Goal: Task Accomplishment & Management: Use online tool/utility

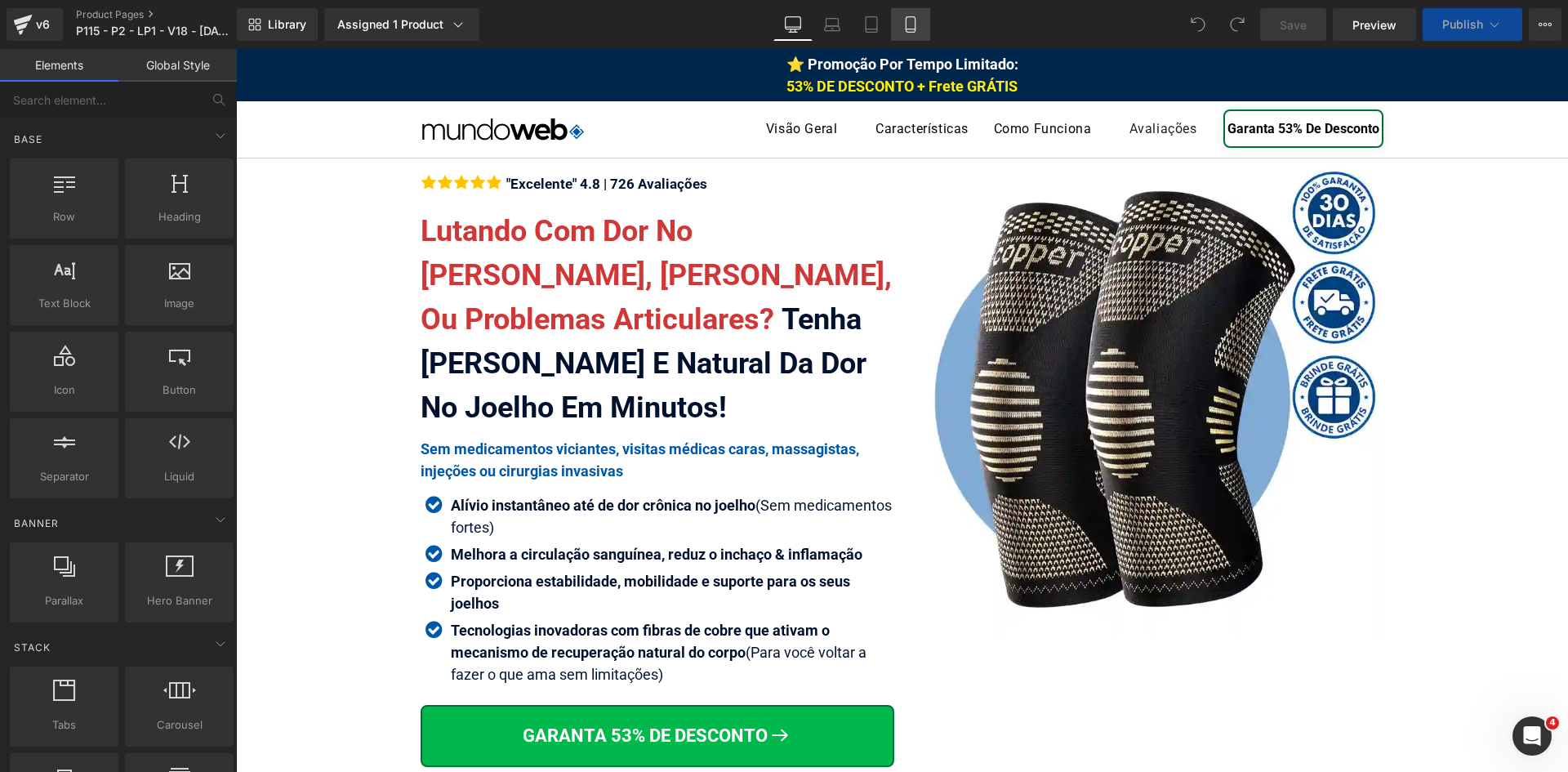
click at [914, 26] on icon at bounding box center [910, 24] width 16 height 16
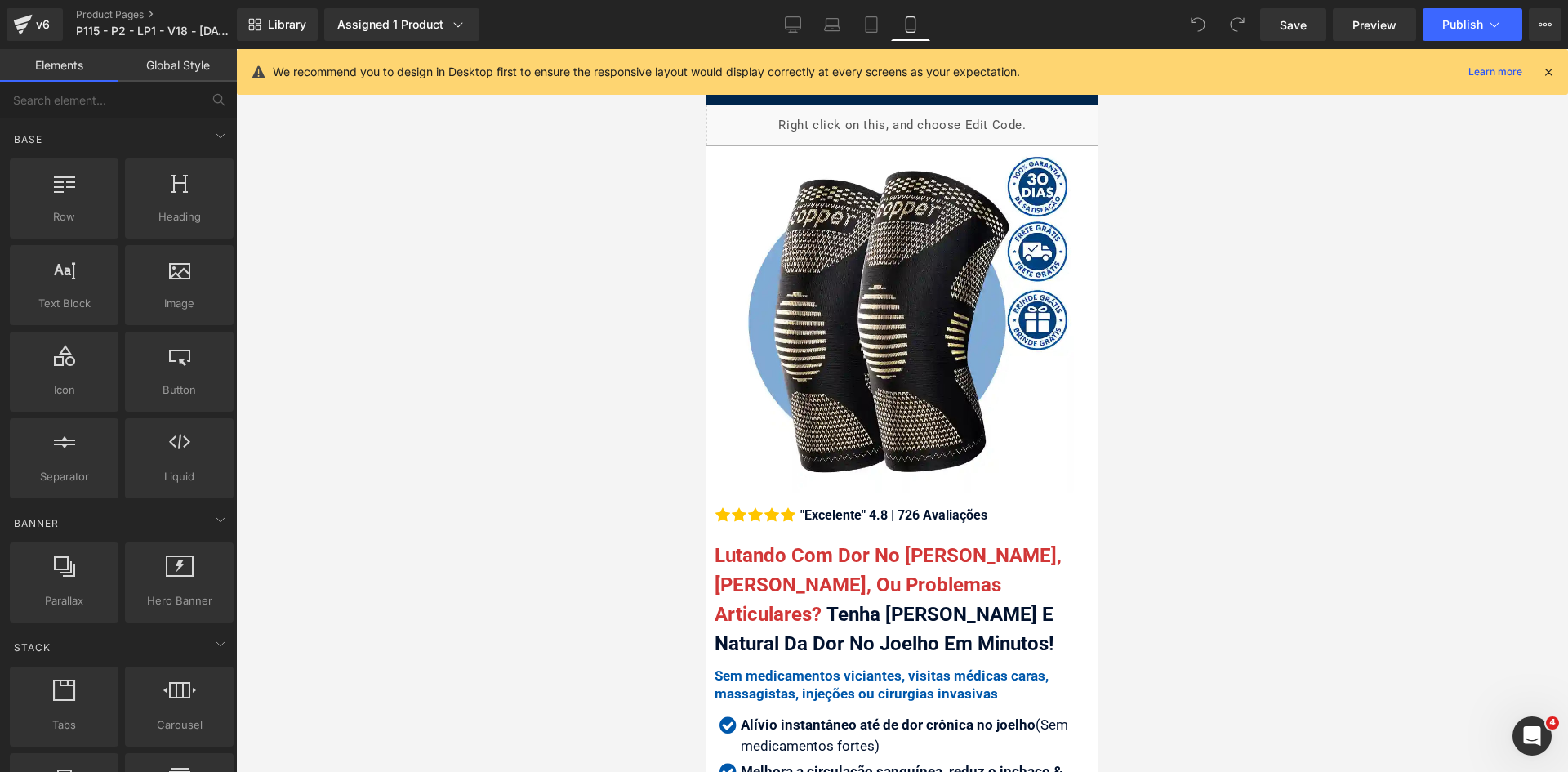
click at [1549, 69] on icon at bounding box center [1548, 71] width 14 height 14
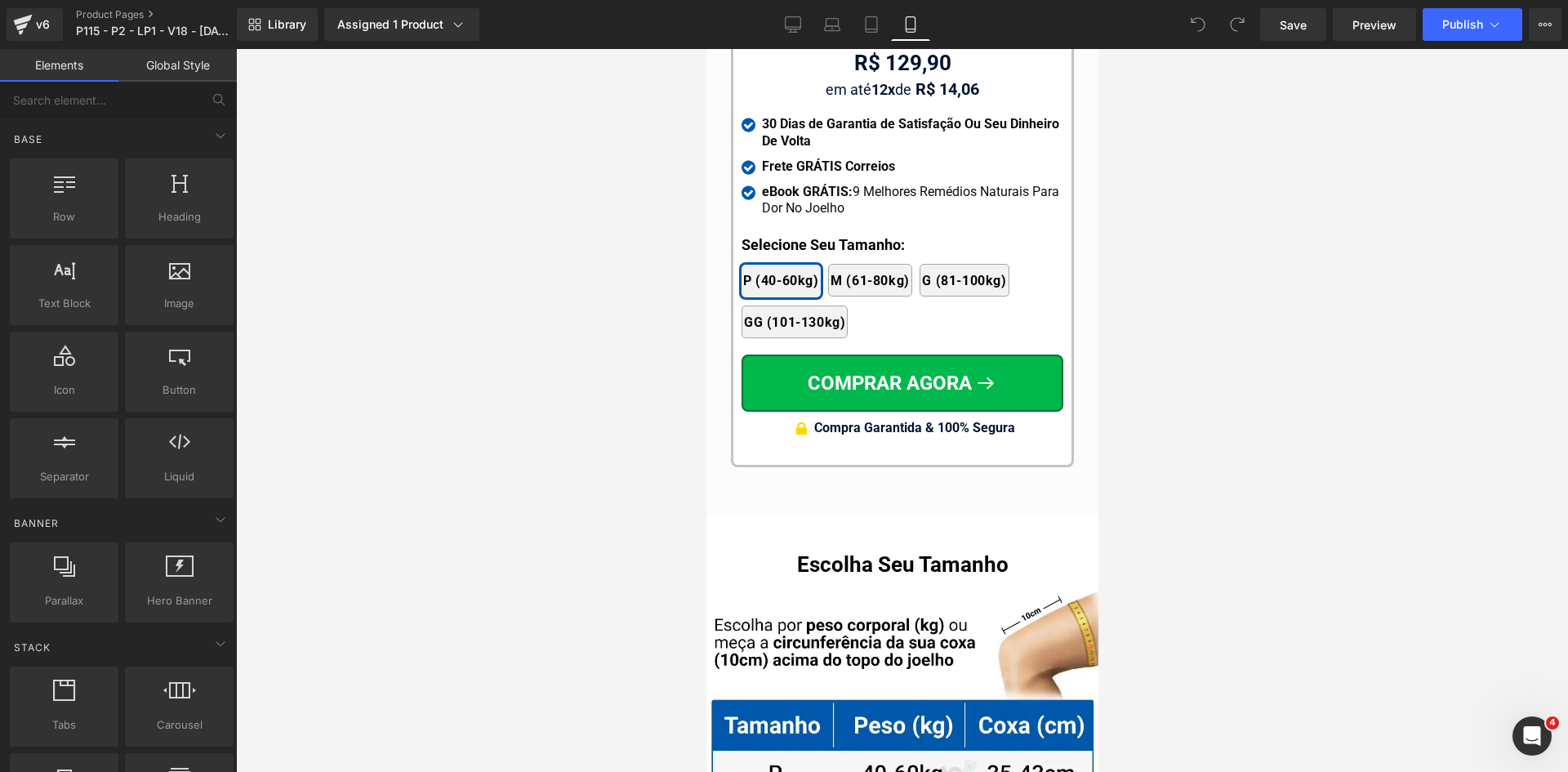
scroll to position [15798, 0]
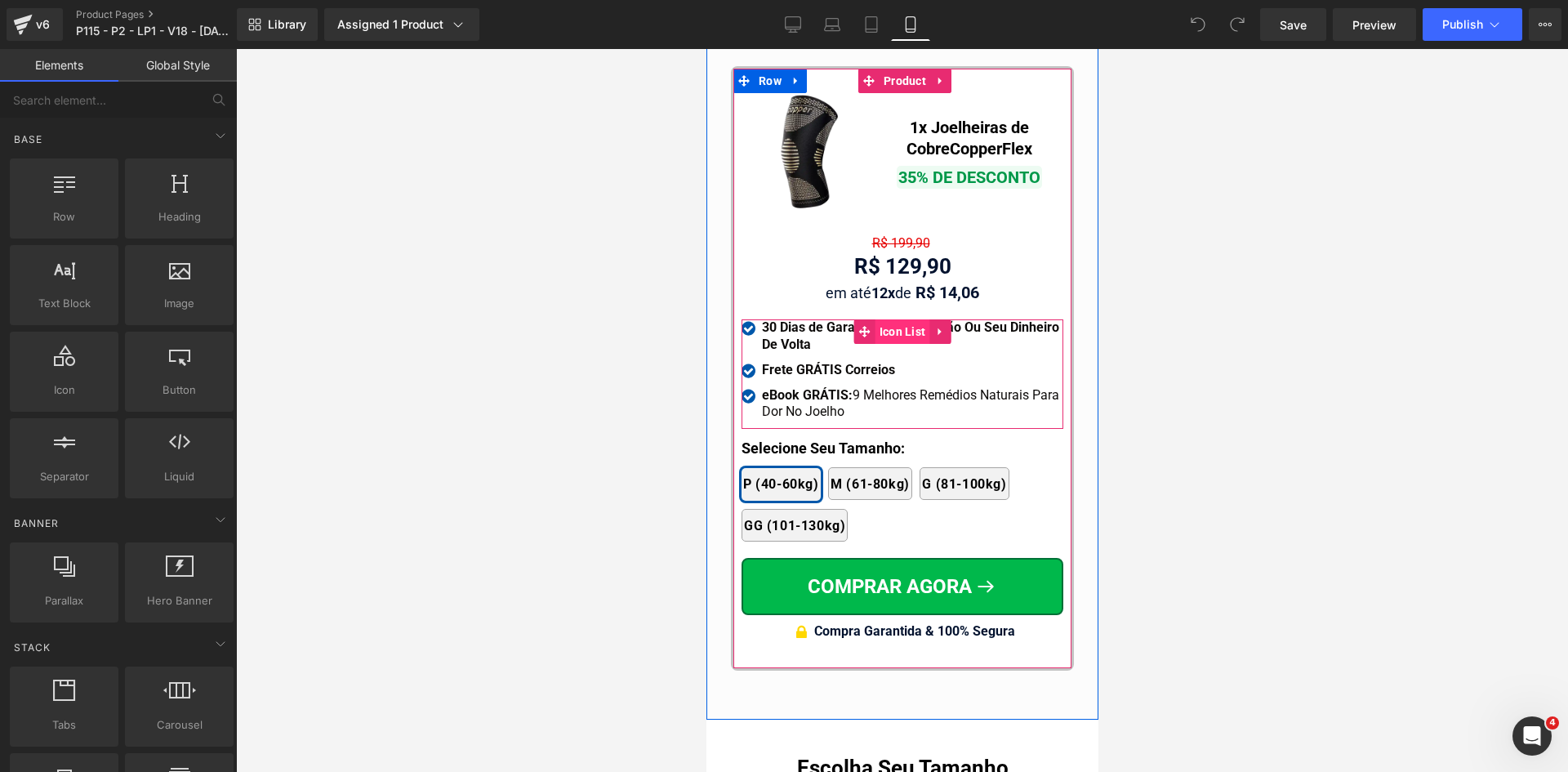
click at [903, 319] on span "Icon List" at bounding box center [902, 331] width 55 height 25
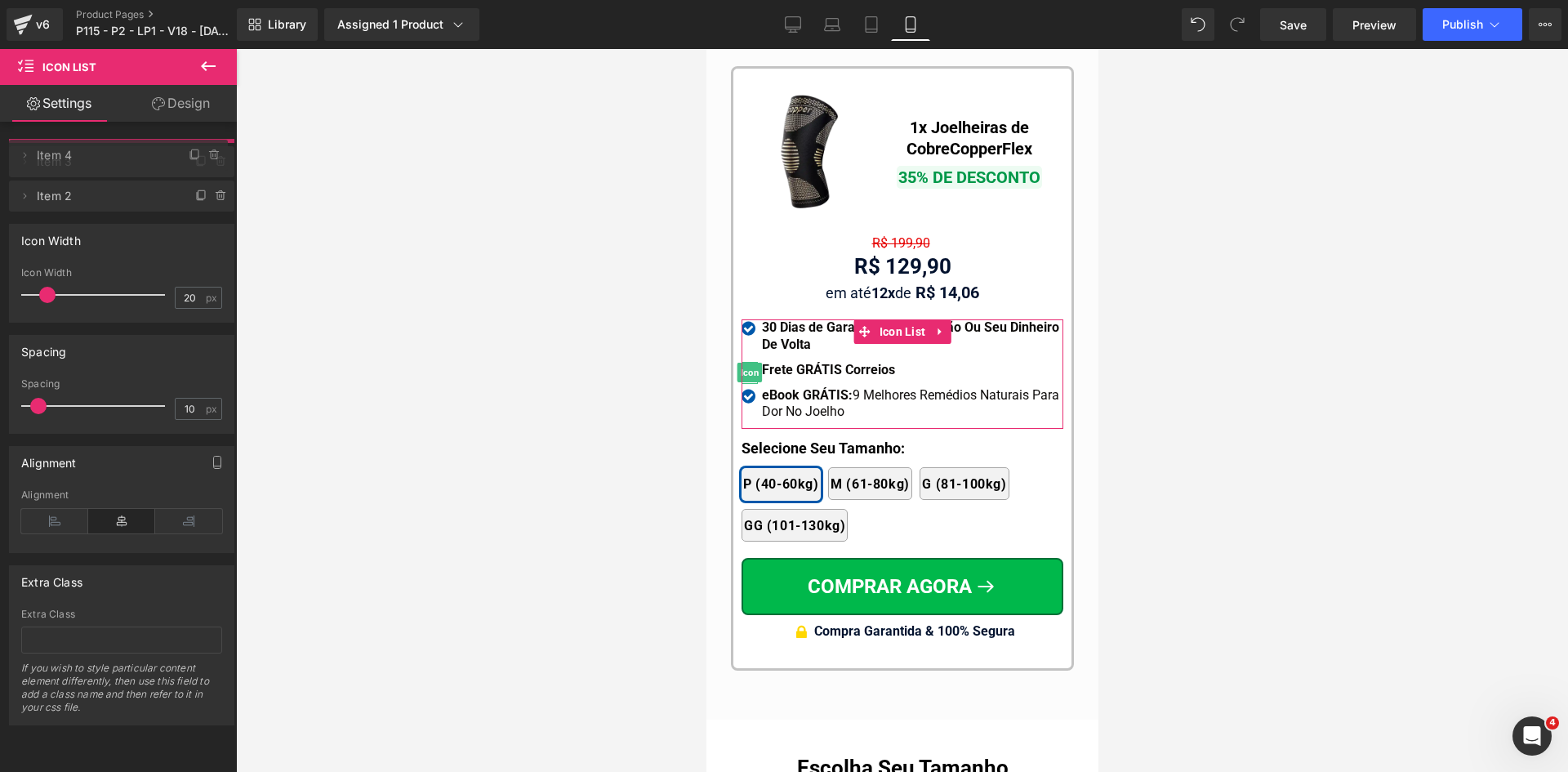
drag, startPoint x: 113, startPoint y: 190, endPoint x: 462, endPoint y: 173, distance: 349.4
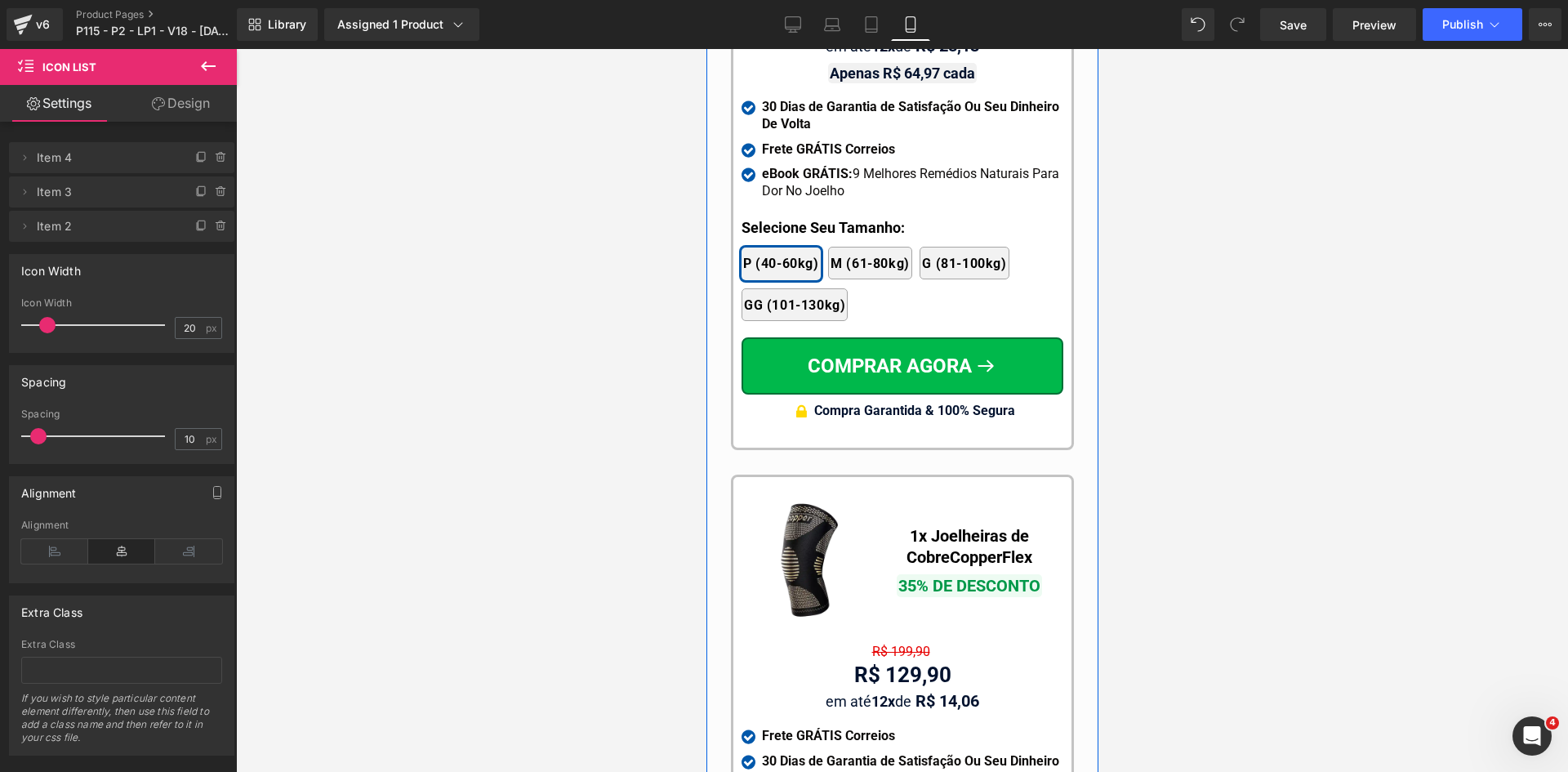
scroll to position [15145, 0]
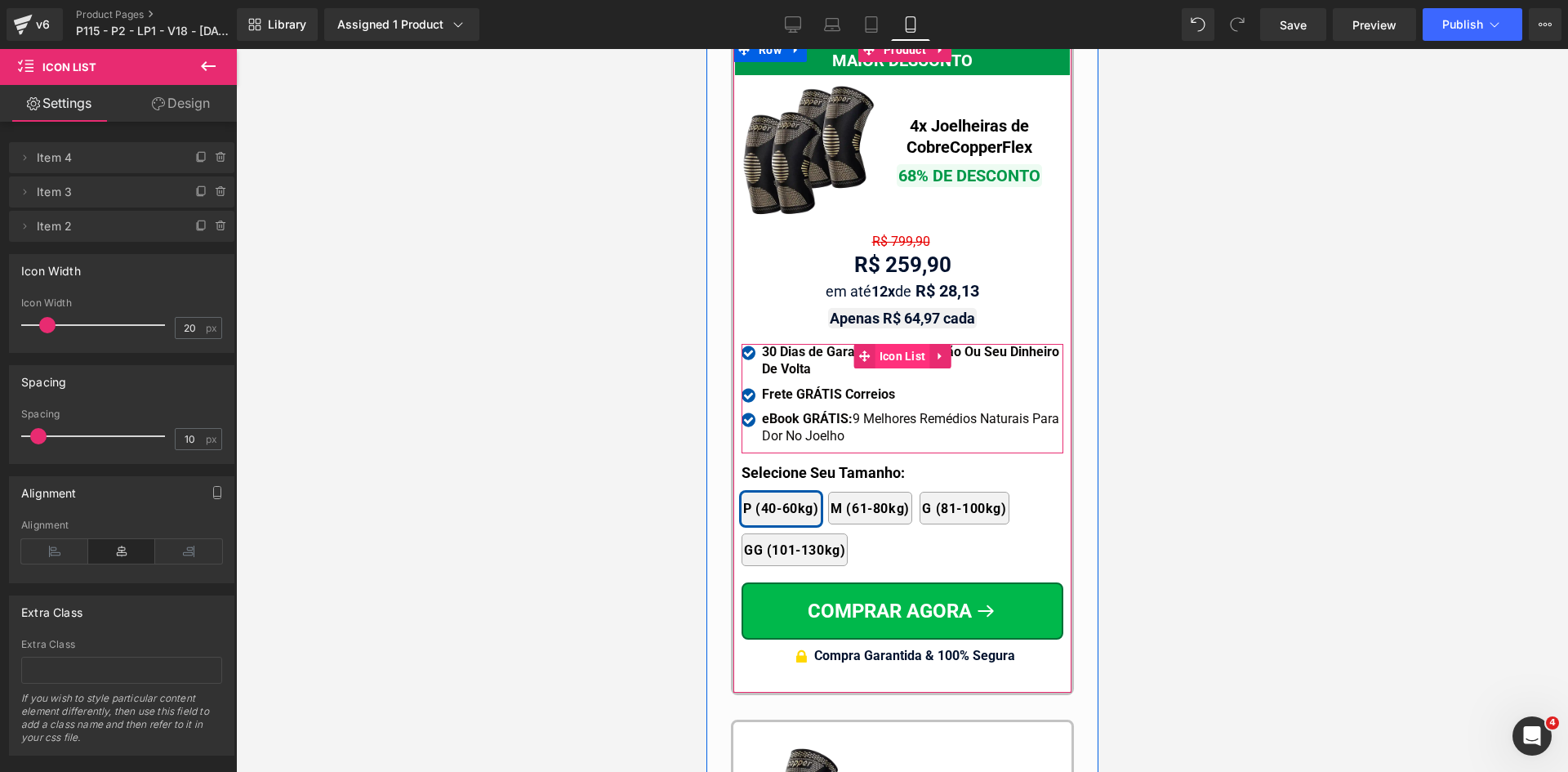
click at [885, 344] on span "Icon List" at bounding box center [902, 356] width 55 height 25
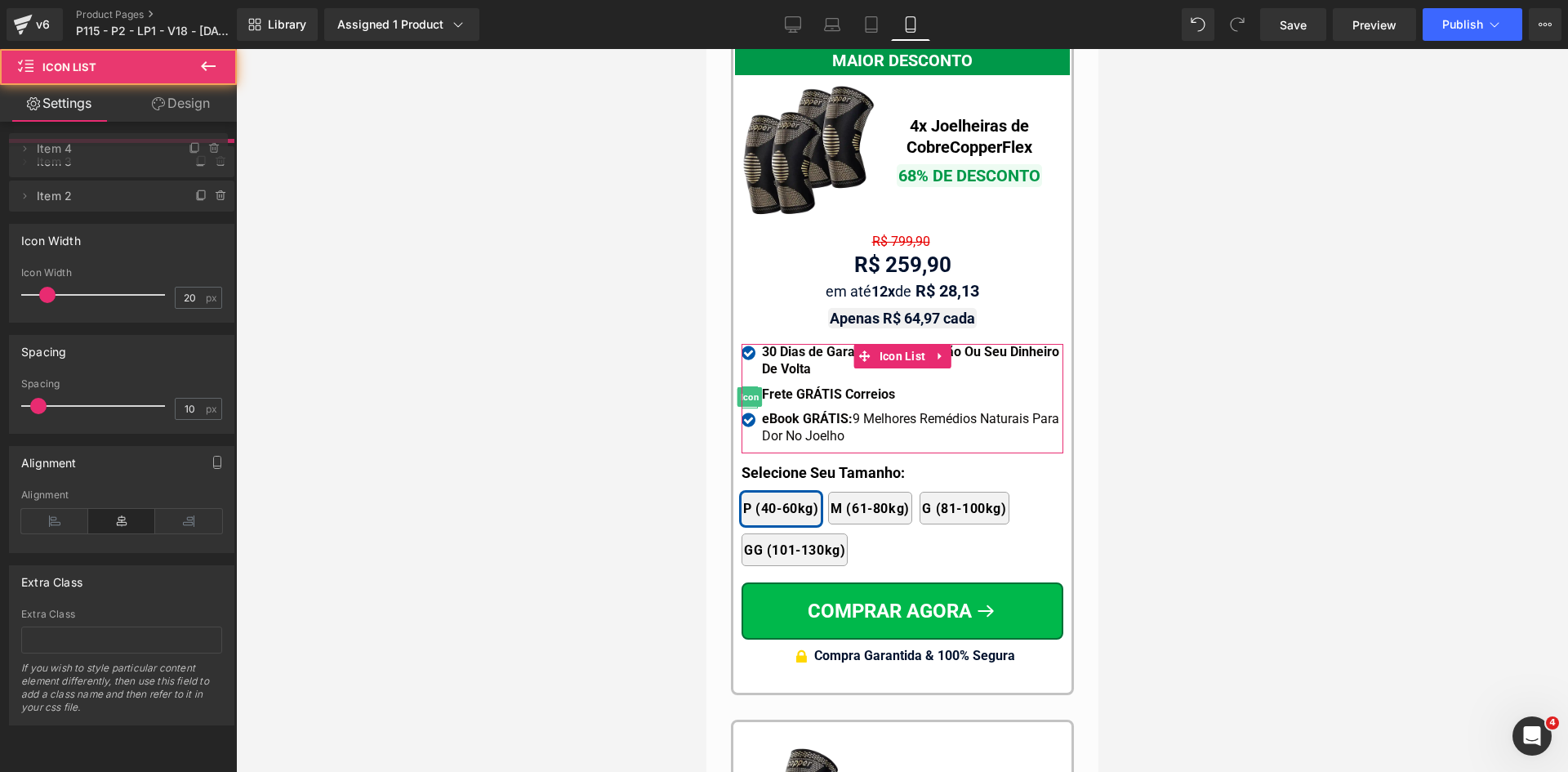
drag, startPoint x: 123, startPoint y: 199, endPoint x: 338, endPoint y: 192, distance: 215.1
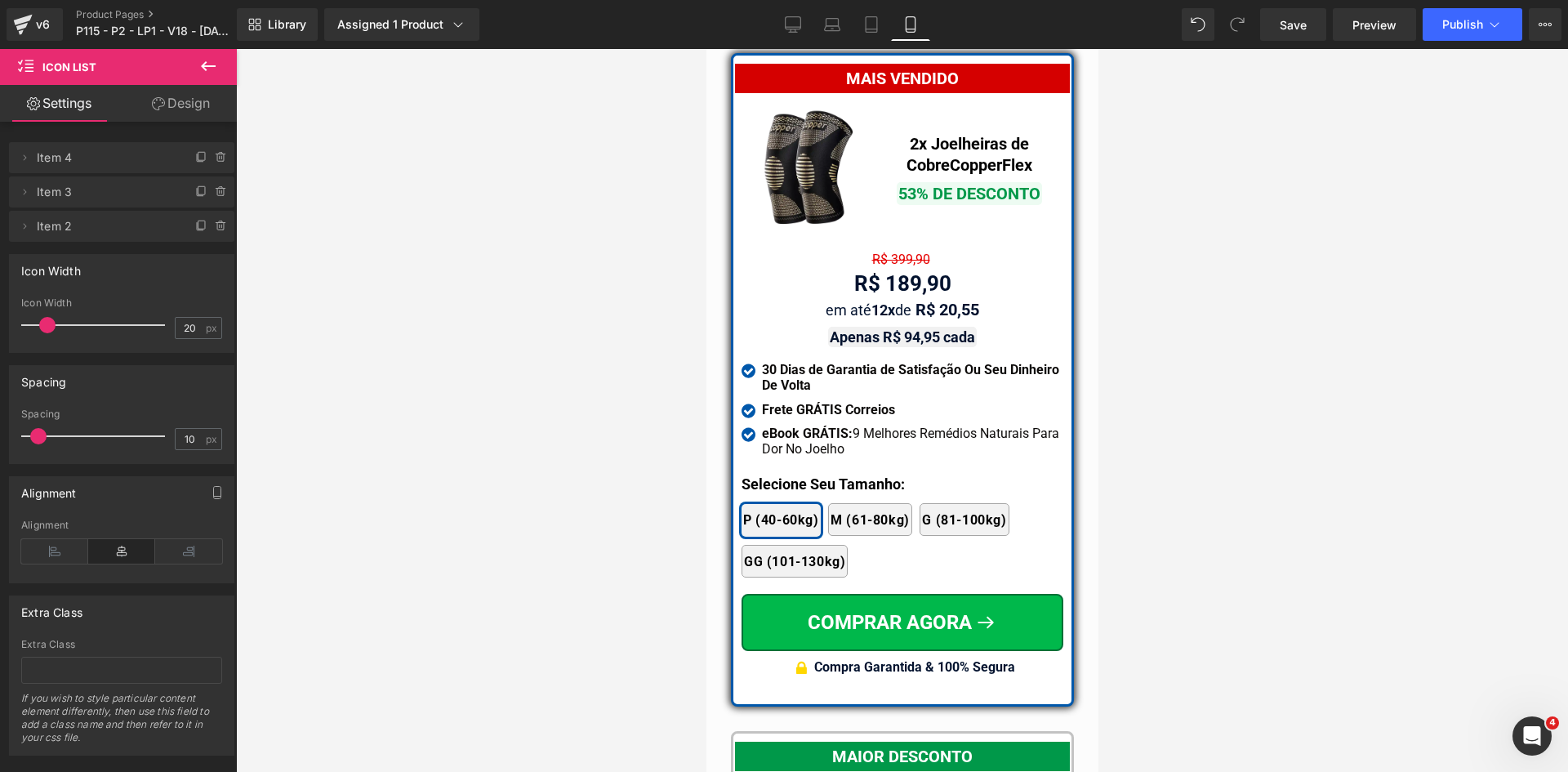
scroll to position [14409, 0]
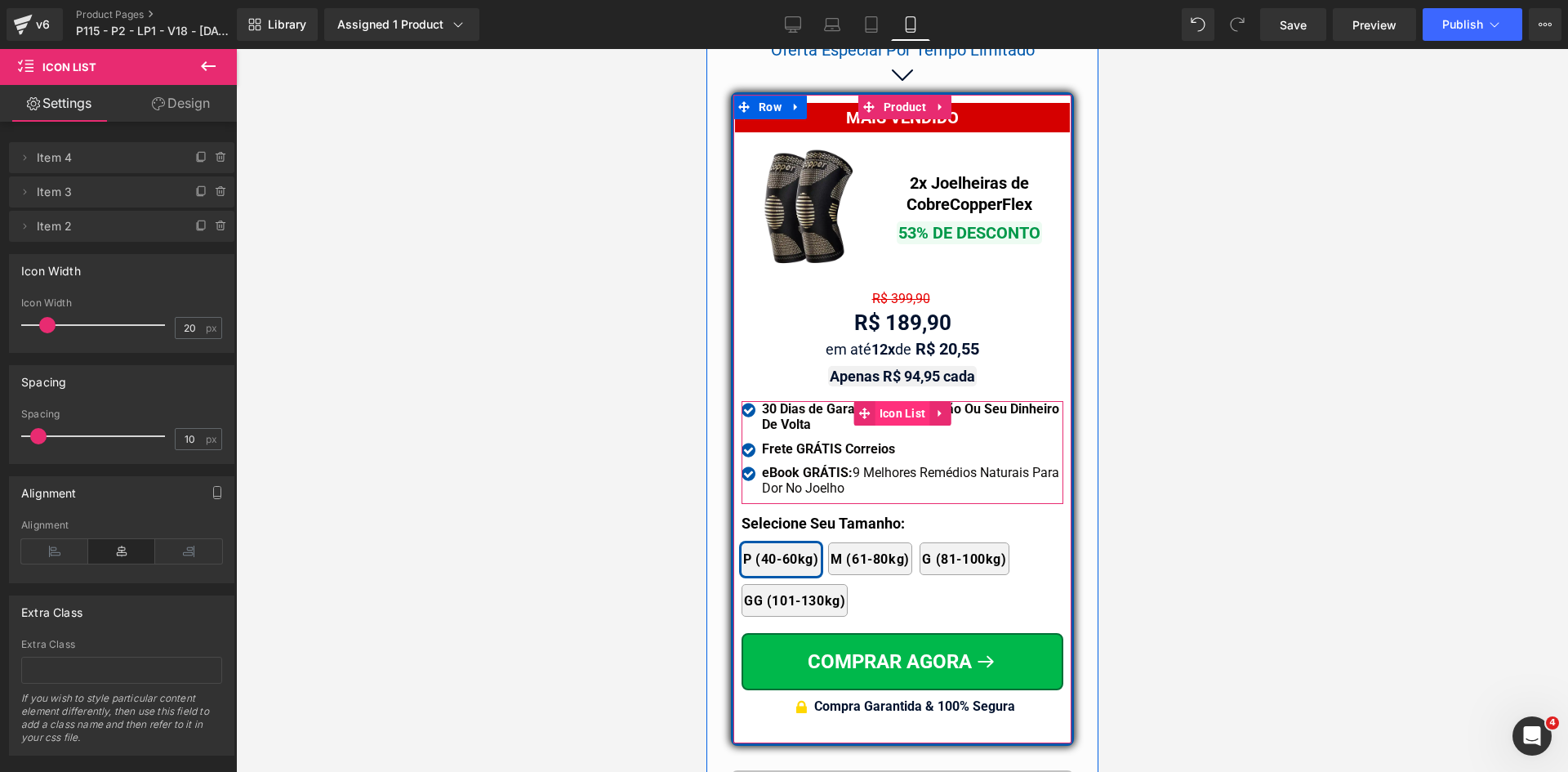
click at [890, 401] on span "Icon List" at bounding box center [902, 413] width 55 height 25
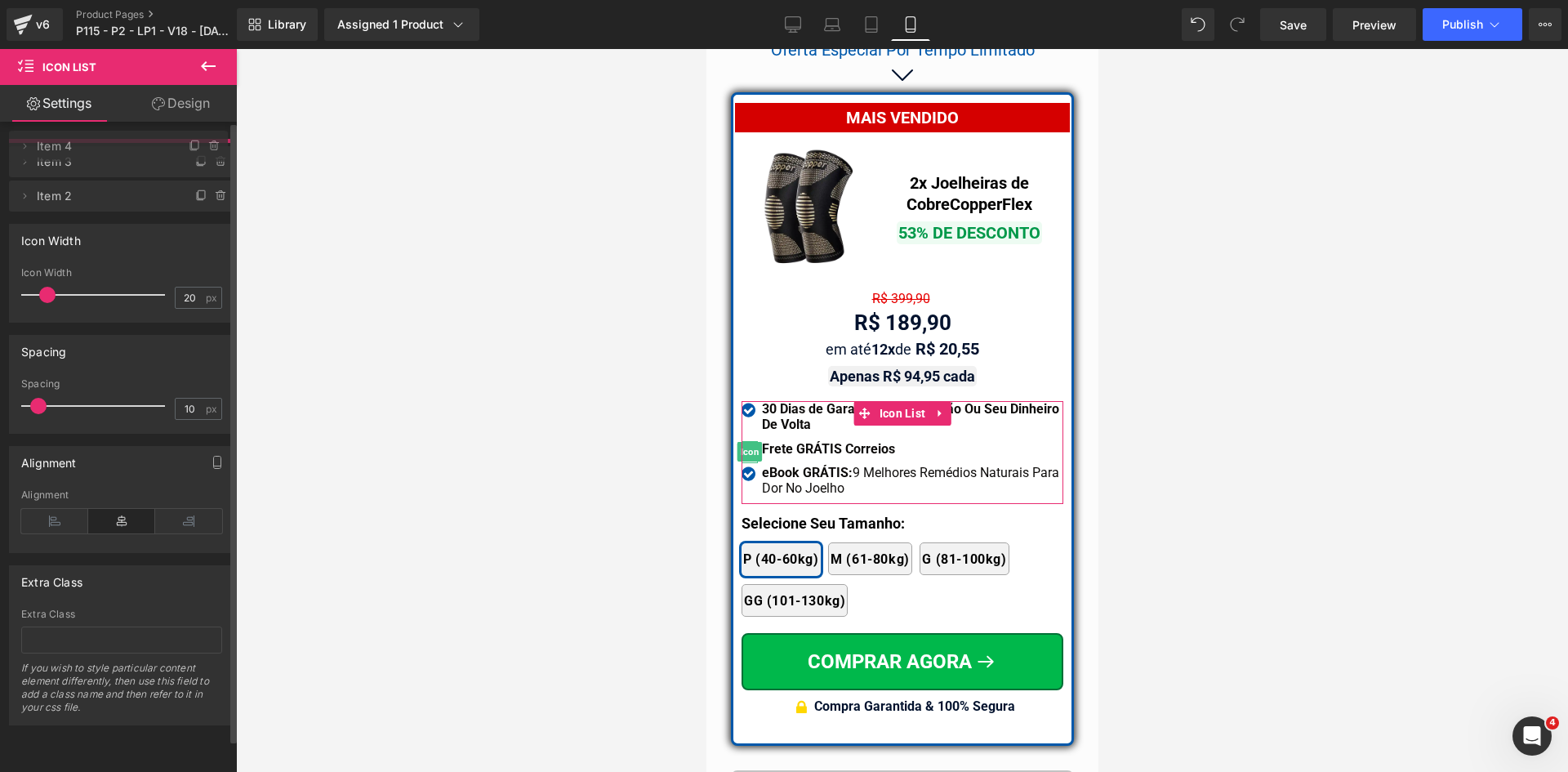
drag, startPoint x: 133, startPoint y: 196, endPoint x: 124, endPoint y: 145, distance: 51.8
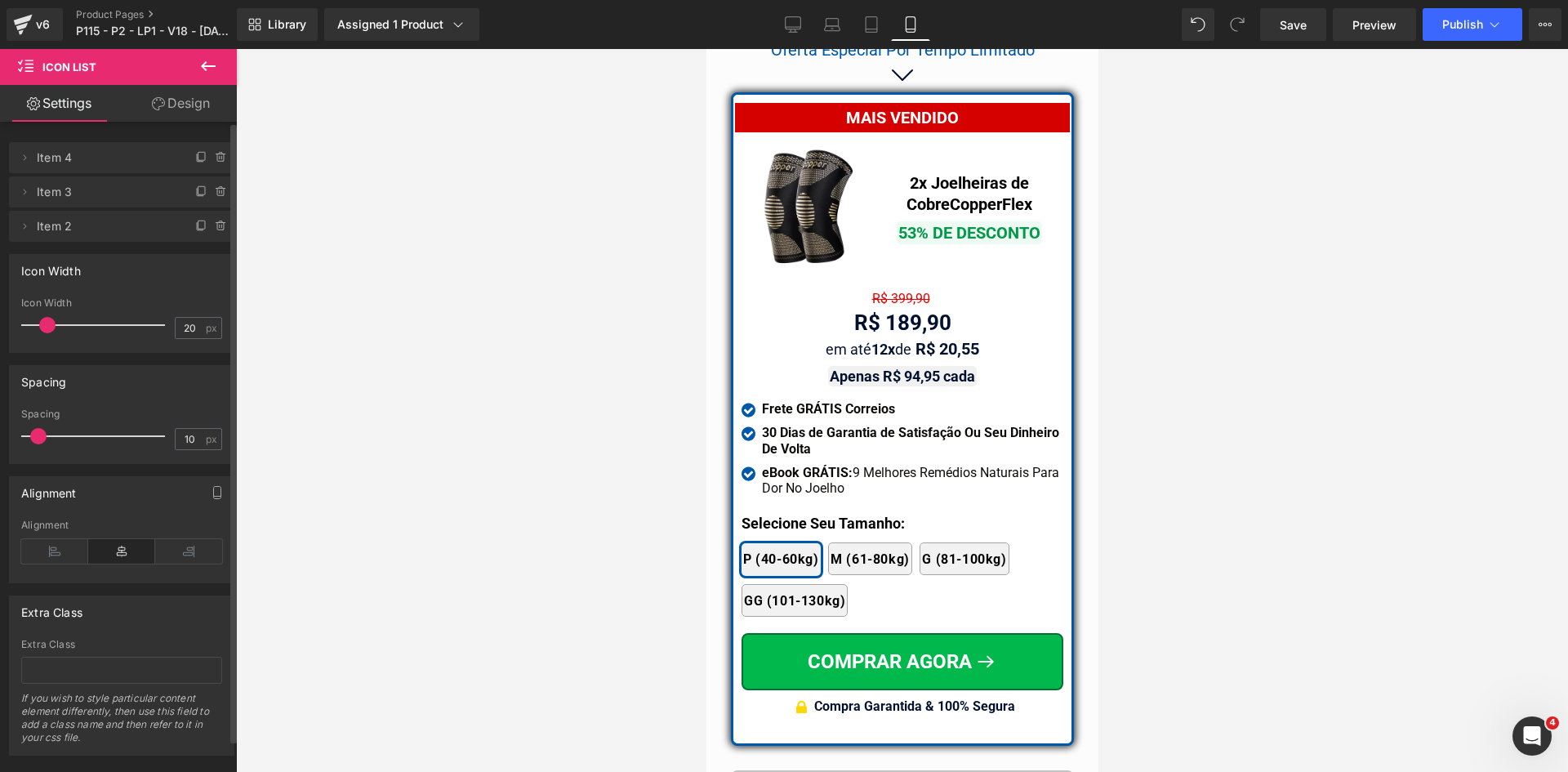
scroll to position [14001, 0]
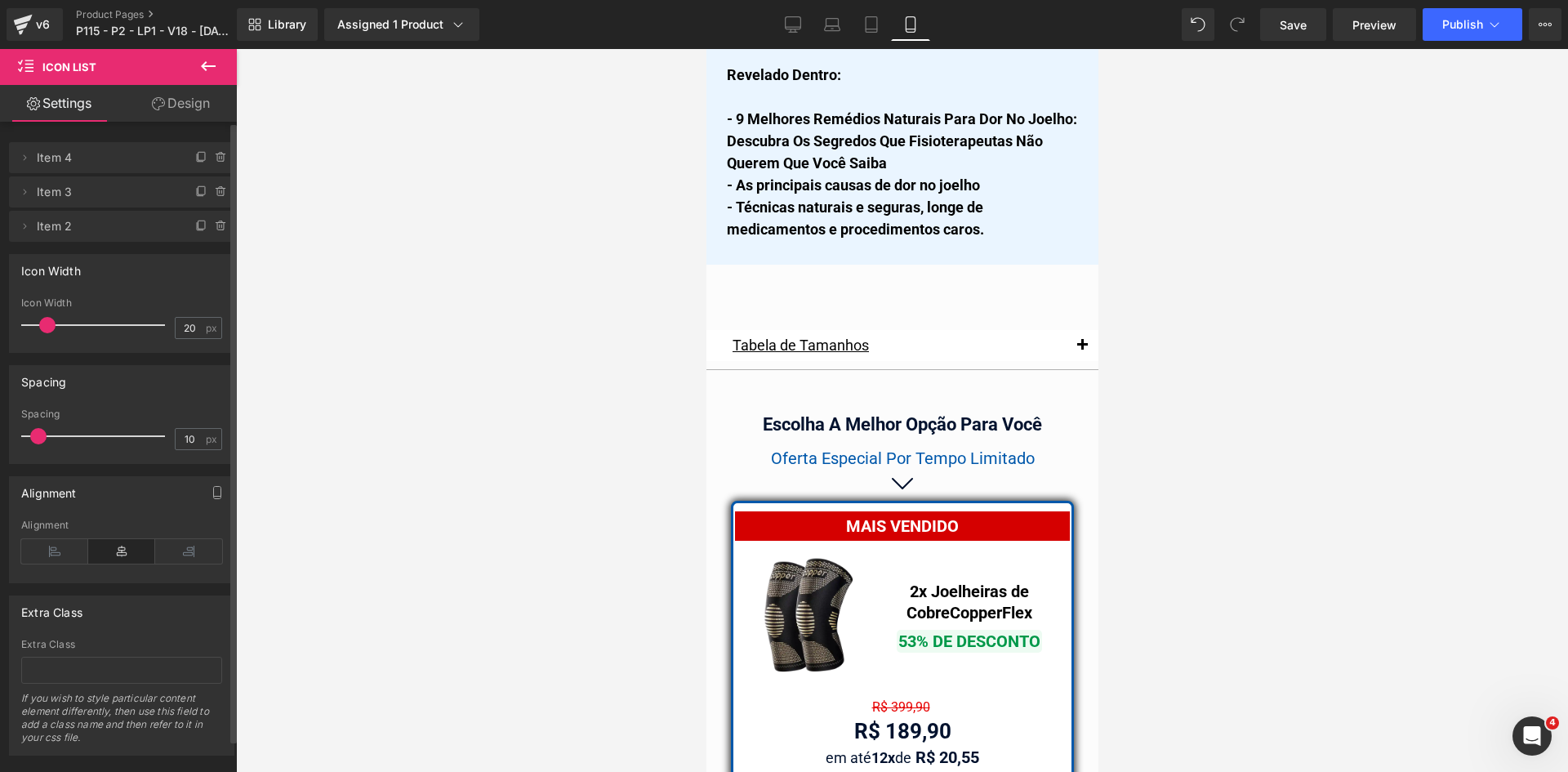
click at [798, 3] on div "Library Assigned 1 Product Product Preview Joelheira Ortopédica de Cobre Copper…" at bounding box center [902, 25] width 1331 height 49
click at [797, 18] on icon at bounding box center [792, 24] width 16 height 16
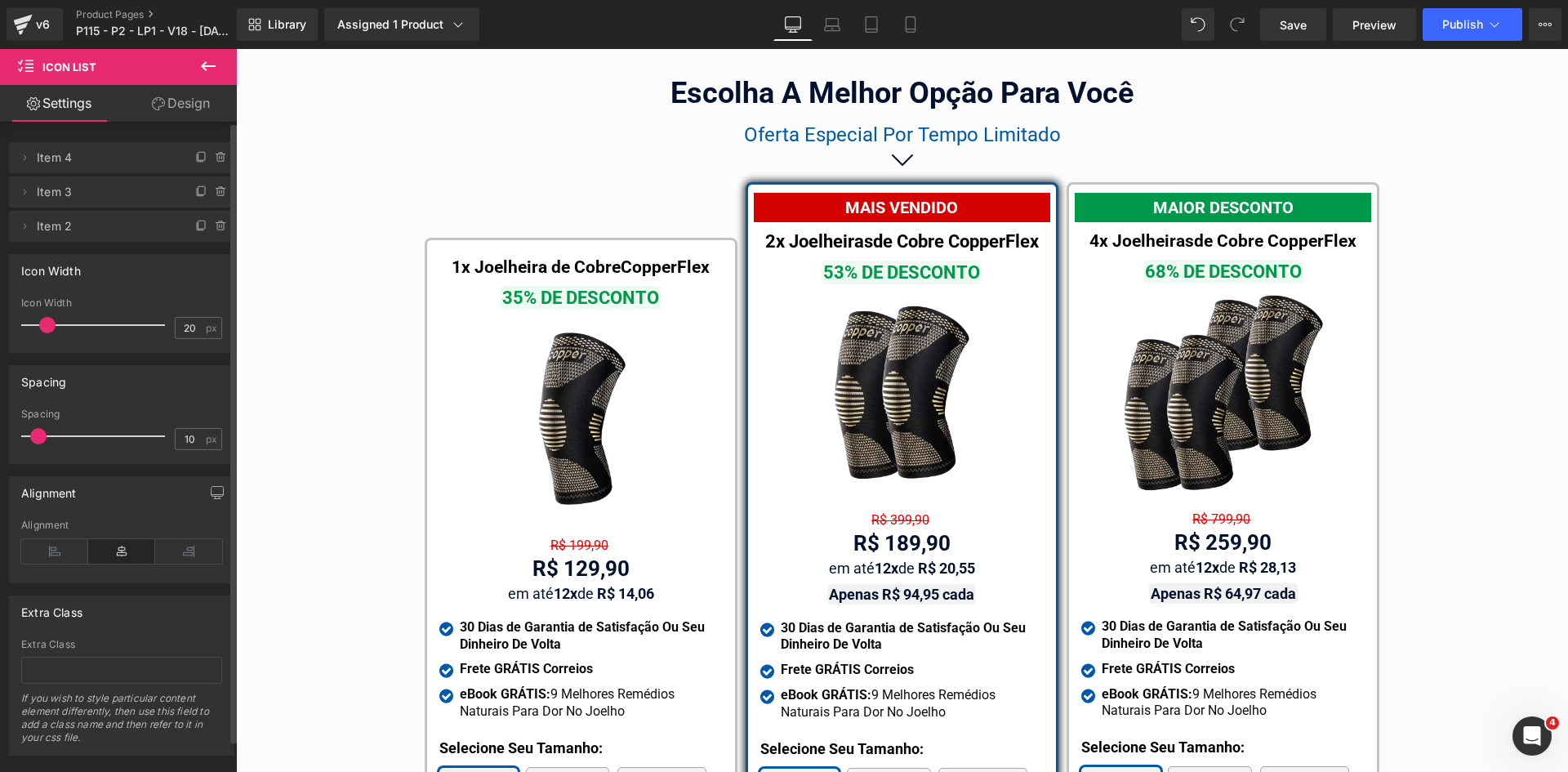
scroll to position [9521, 0]
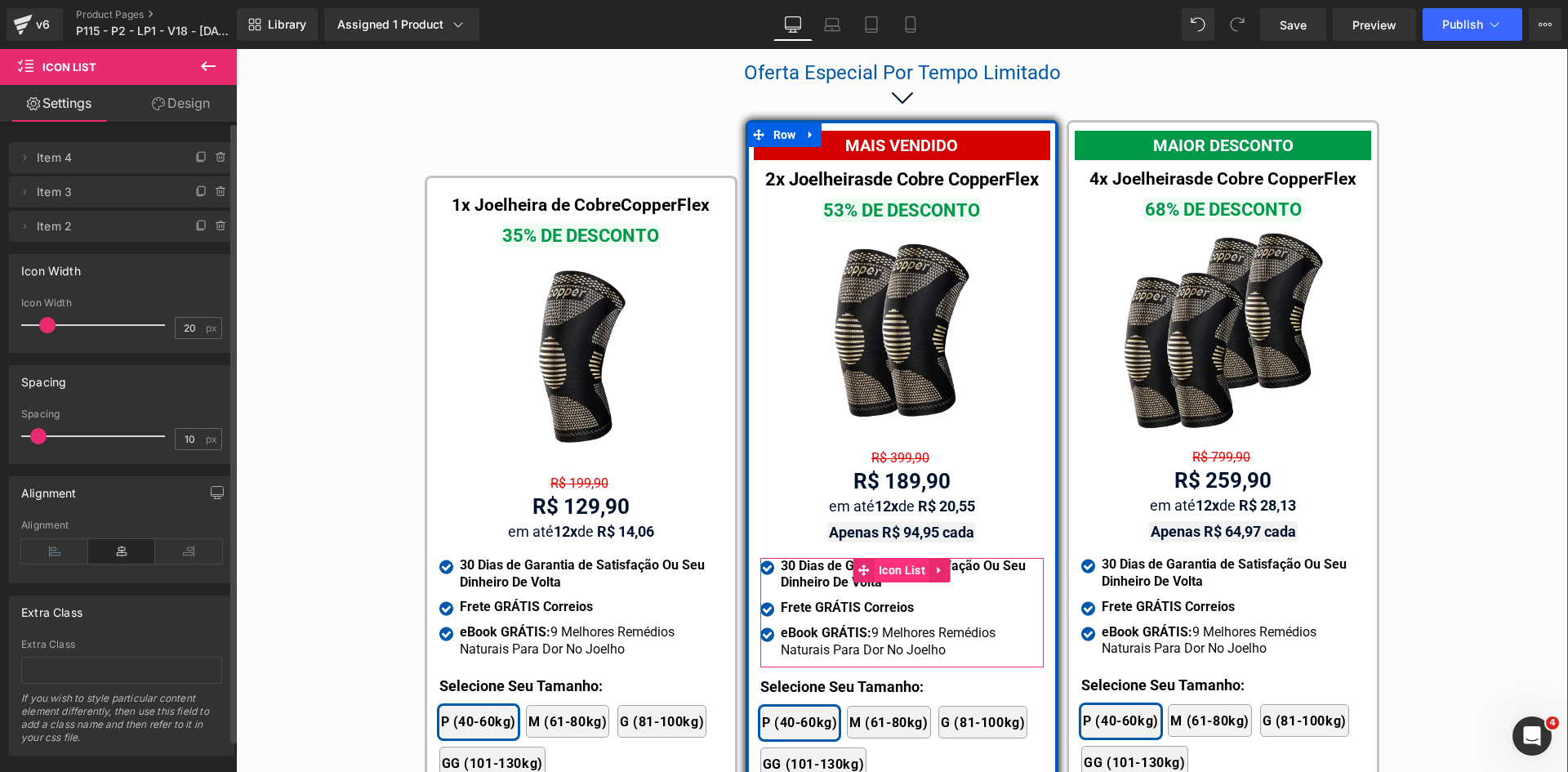
click at [878, 558] on span "Icon List" at bounding box center [902, 570] width 55 height 25
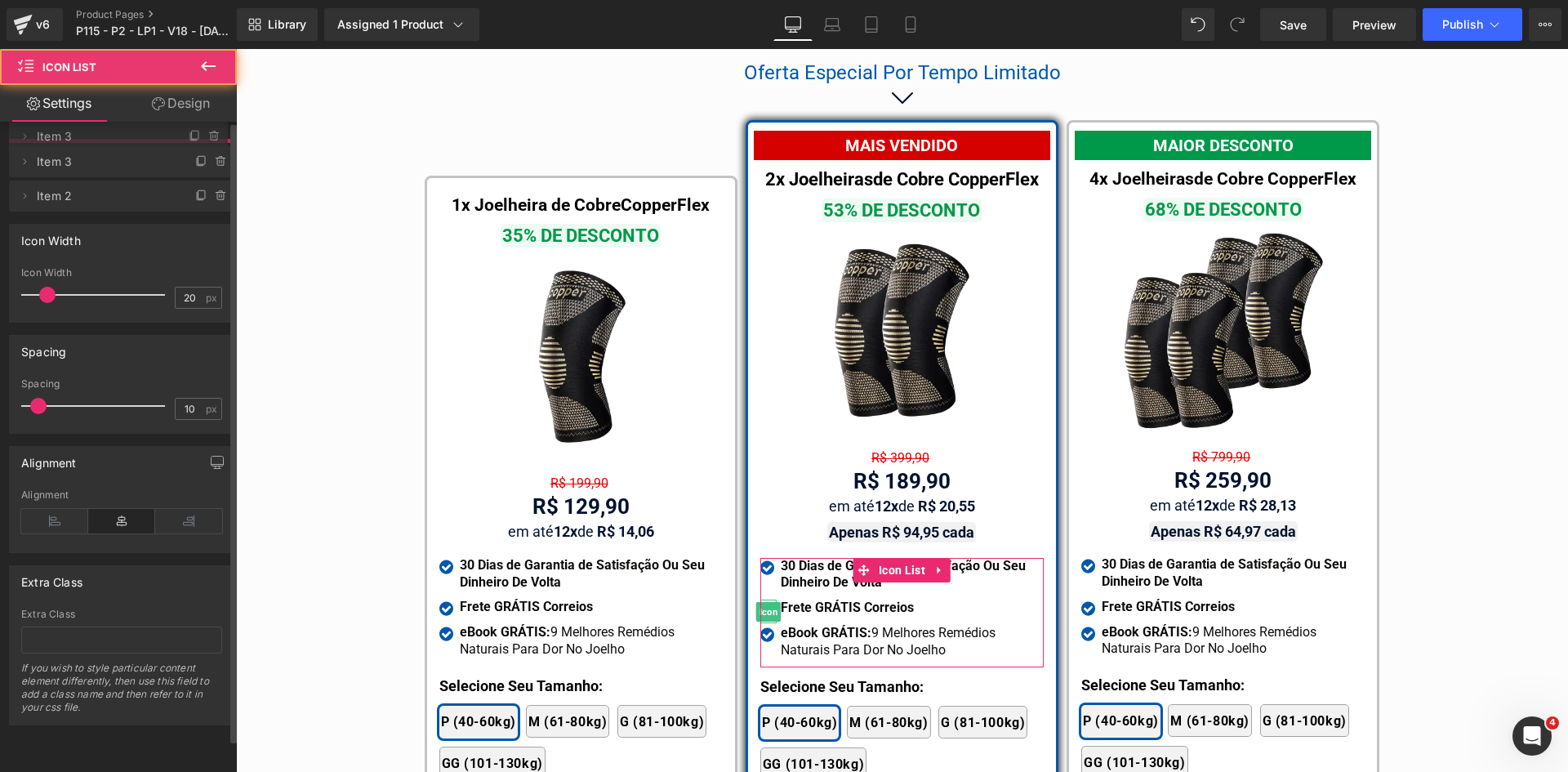
drag, startPoint x: 41, startPoint y: 191, endPoint x: 4, endPoint y: 286, distance: 102.0
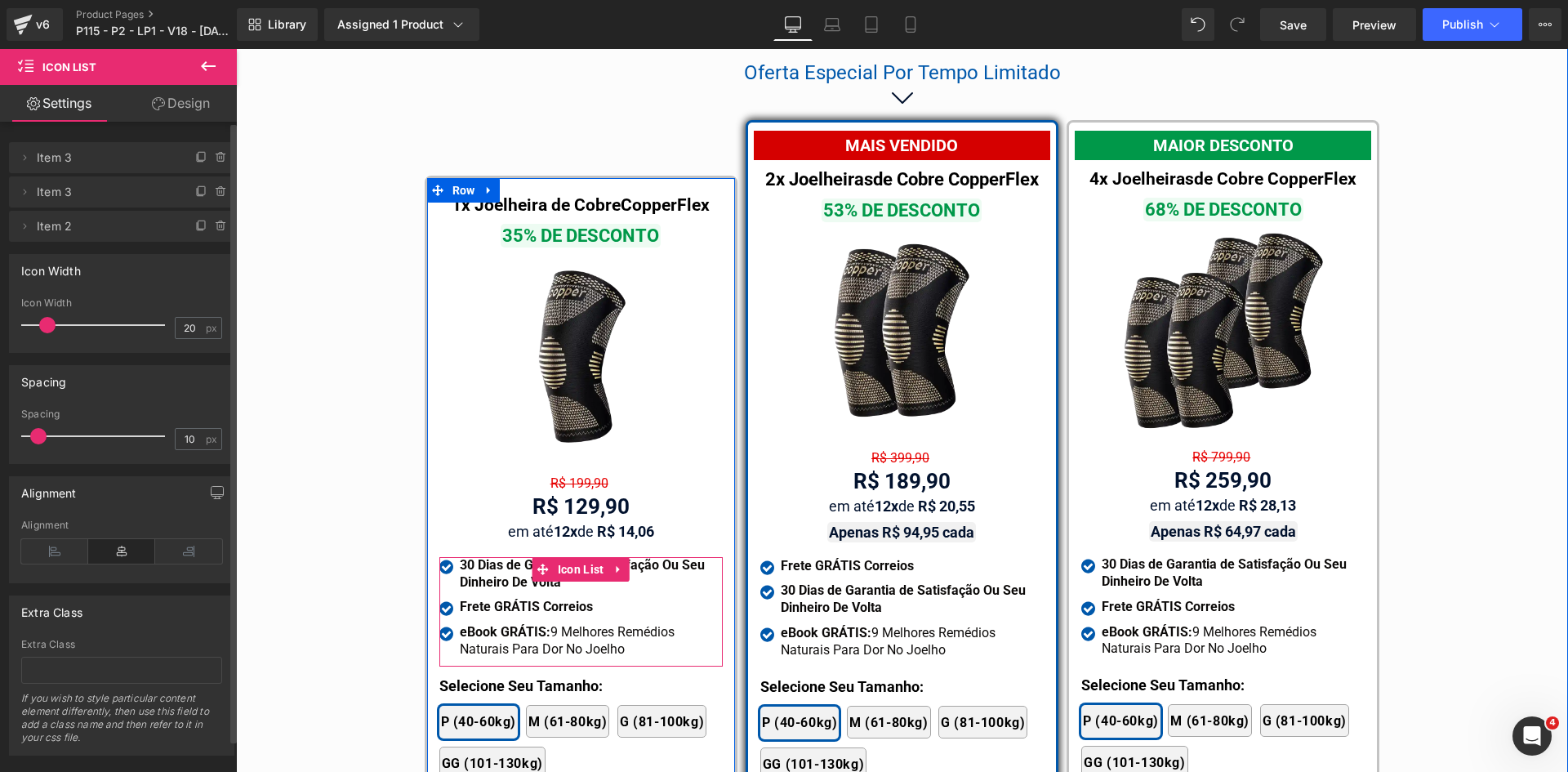
click at [569, 557] on span "Icon List" at bounding box center [580, 569] width 55 height 25
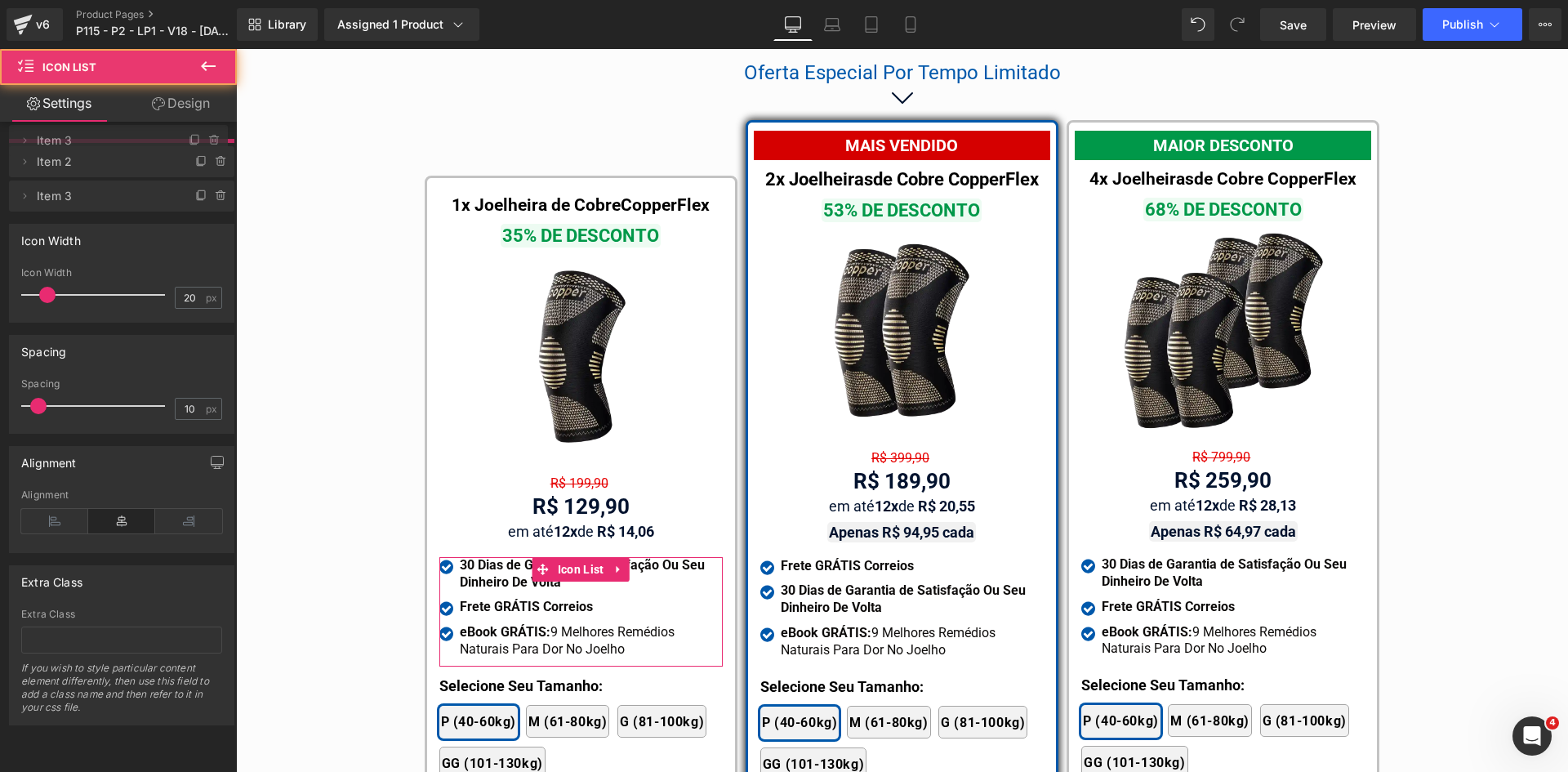
drag, startPoint x: 132, startPoint y: 198, endPoint x: 129, endPoint y: 146, distance: 52.1
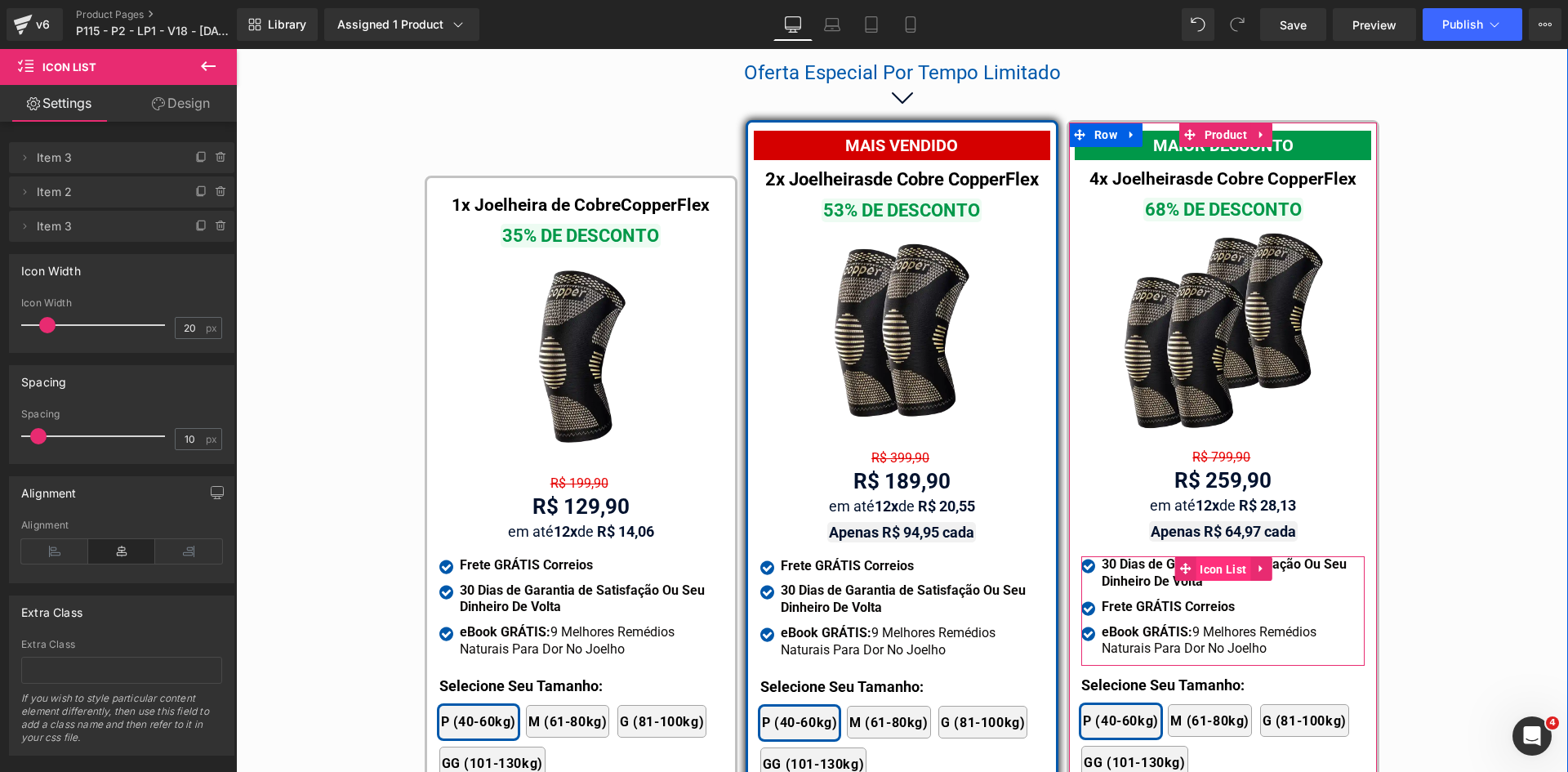
click at [1212, 557] on span "Icon List" at bounding box center [1223, 569] width 55 height 25
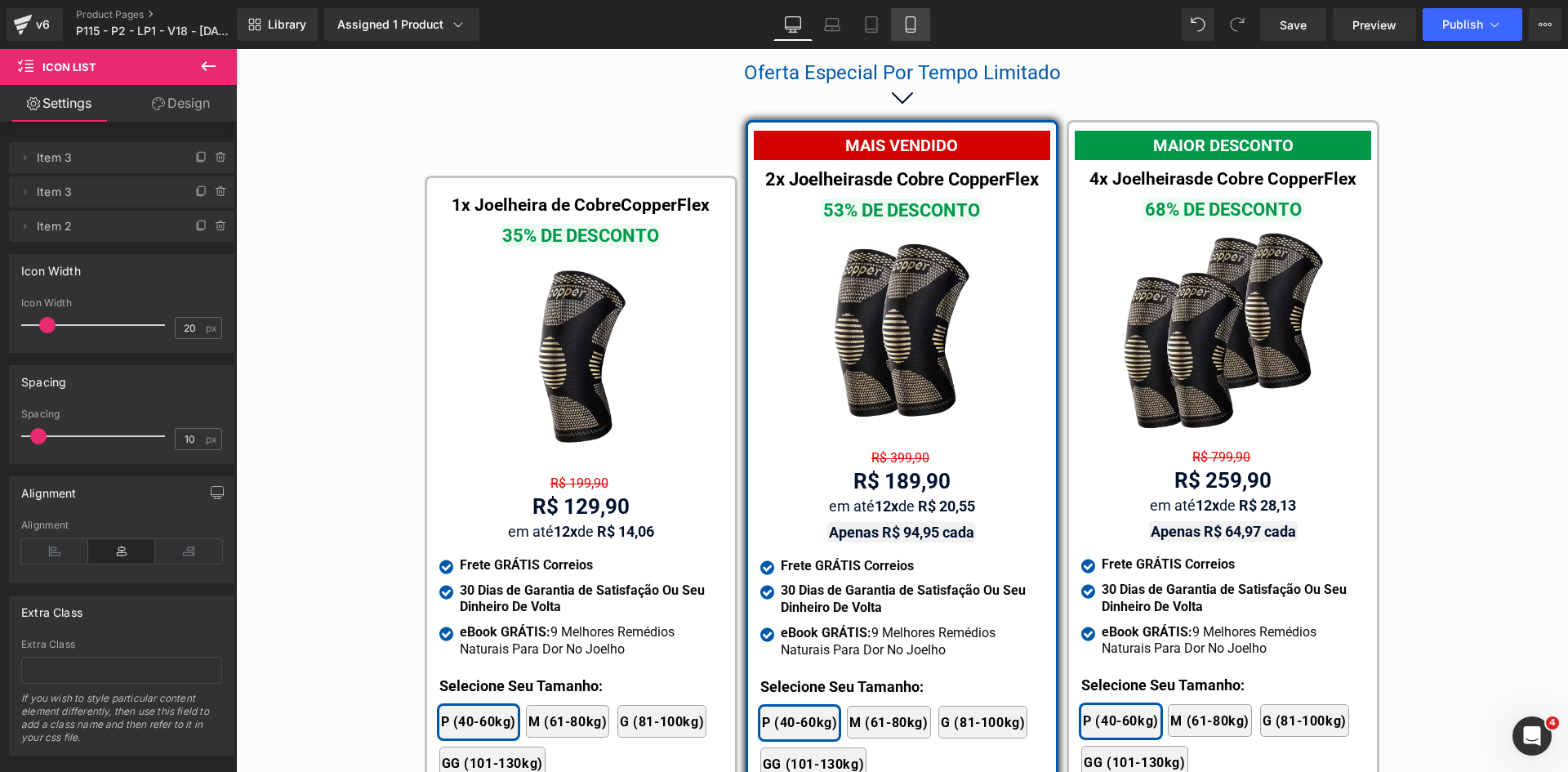
drag, startPoint x: 909, startPoint y: 23, endPoint x: 206, endPoint y: 26, distance: 703.0
click at [909, 23] on icon at bounding box center [910, 24] width 16 height 16
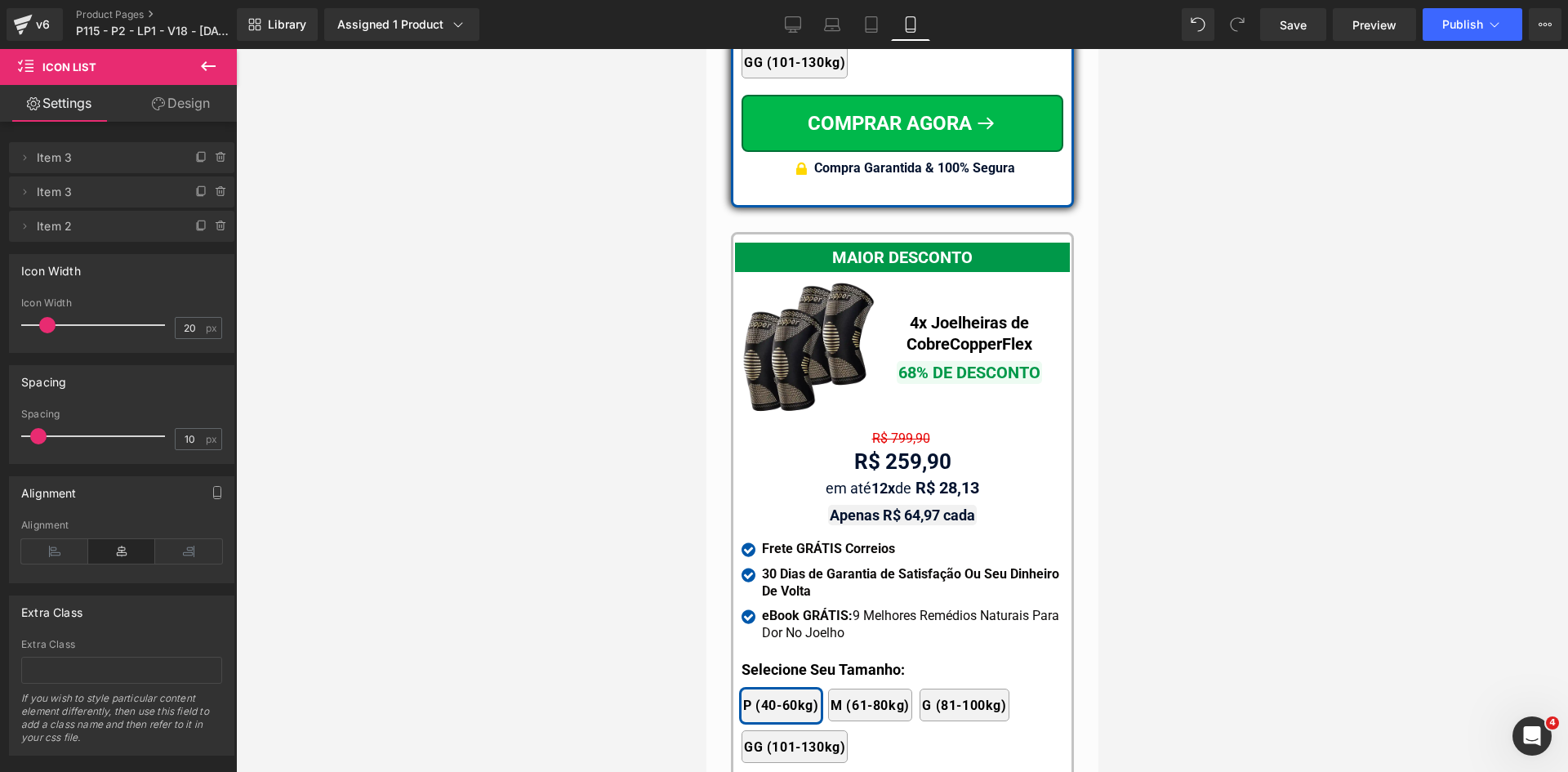
scroll to position [14972, 0]
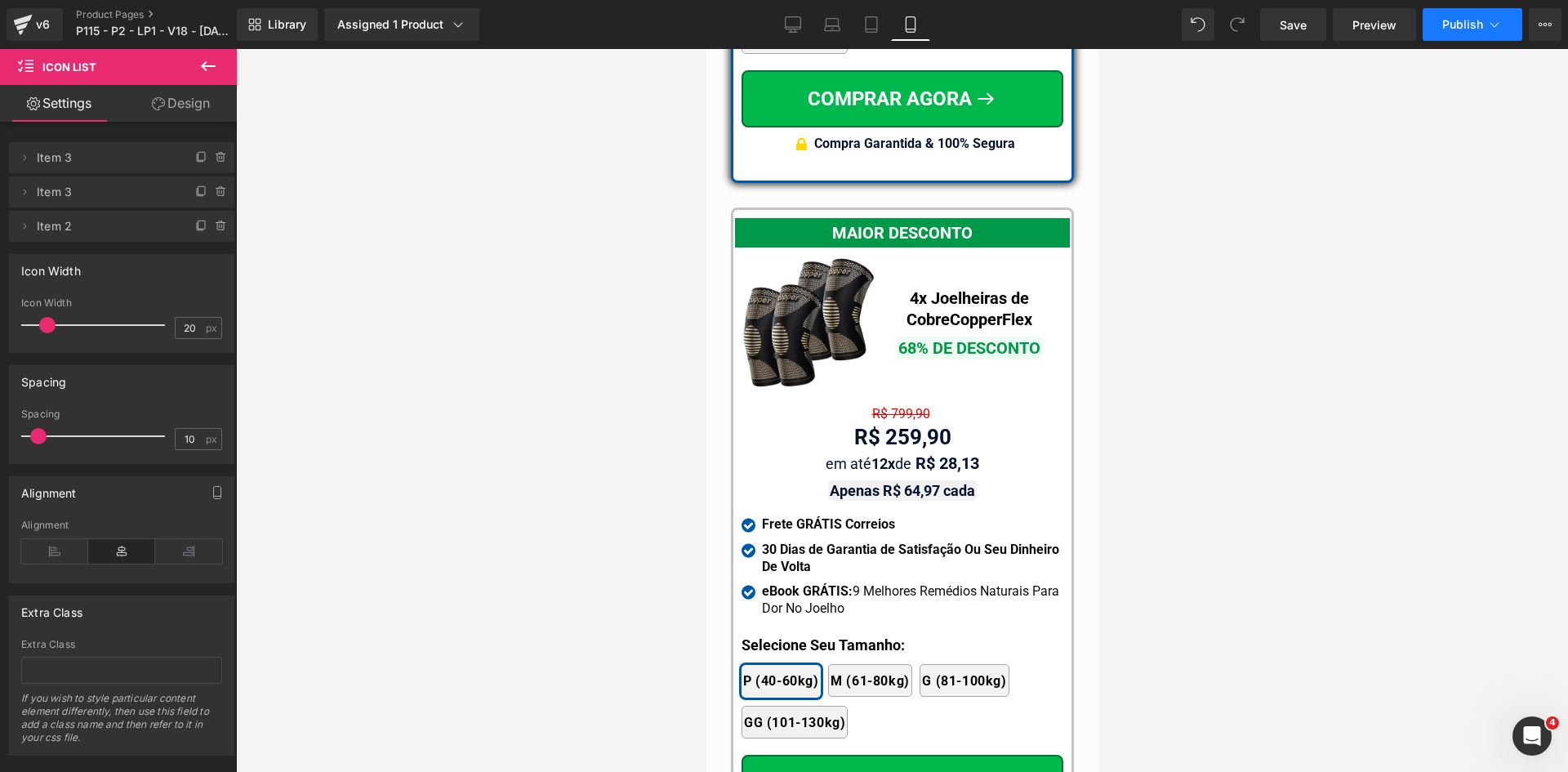
click at [1467, 30] on span "Publish" at bounding box center [1462, 24] width 41 height 13
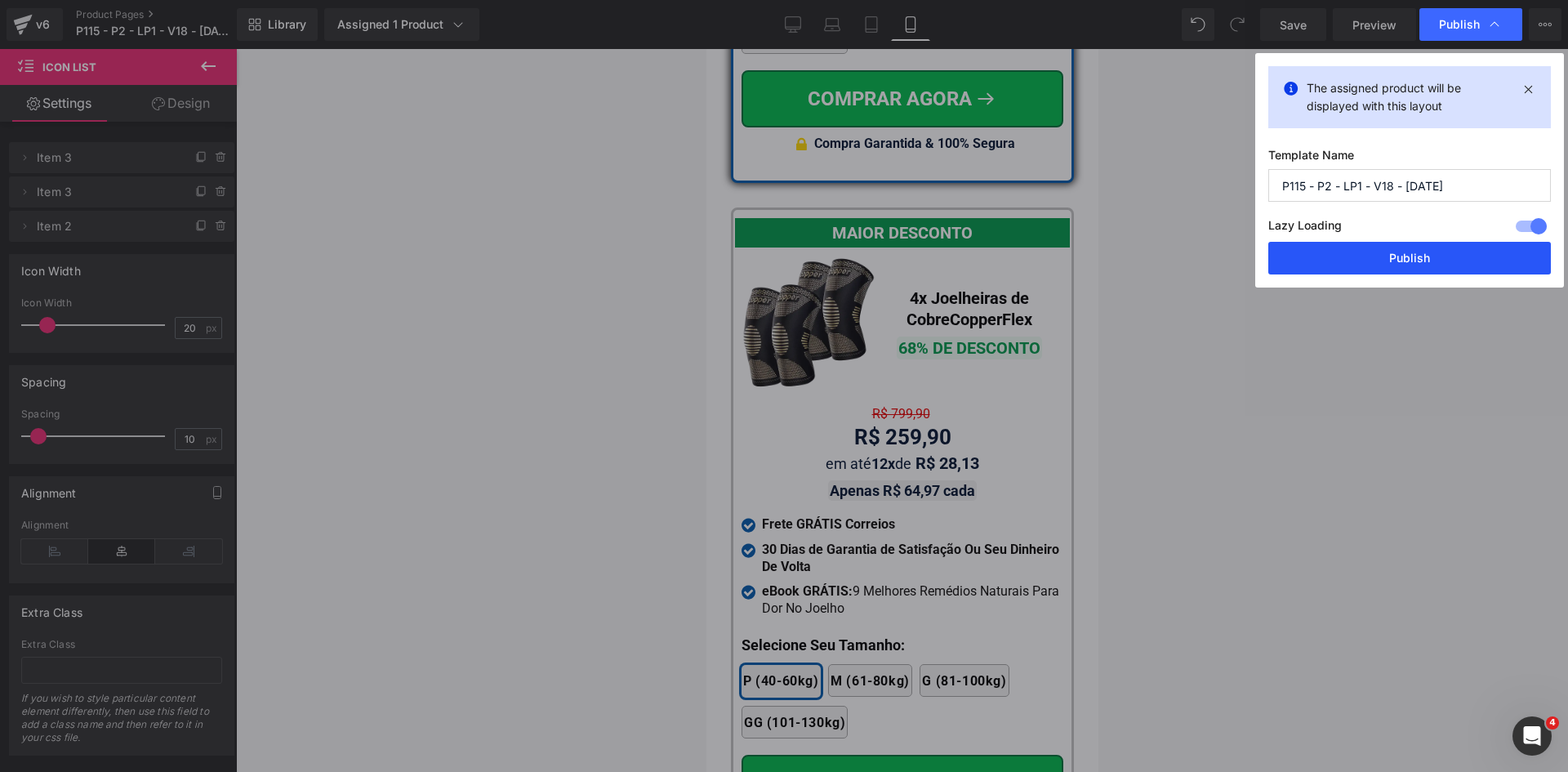
drag, startPoint x: 1419, startPoint y: 260, endPoint x: 1353, endPoint y: 327, distance: 94.0
click at [1417, 260] on button "Publish" at bounding box center [1410, 258] width 283 height 33
